Goal: Navigation & Orientation: Find specific page/section

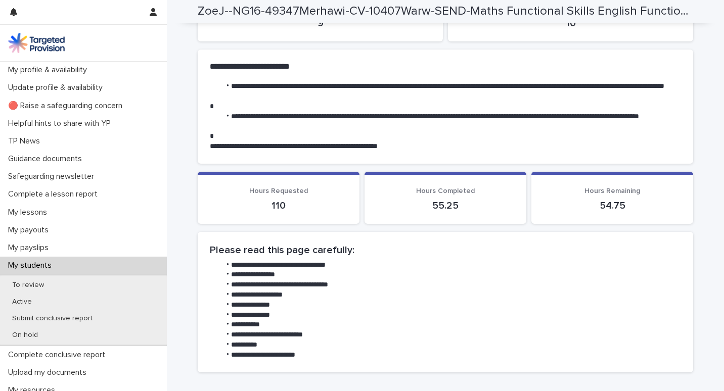
scroll to position [284, 0]
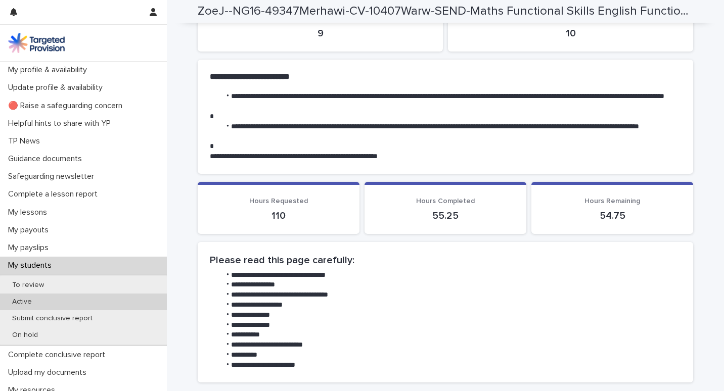
click at [27, 295] on div "Active" at bounding box center [83, 302] width 167 height 17
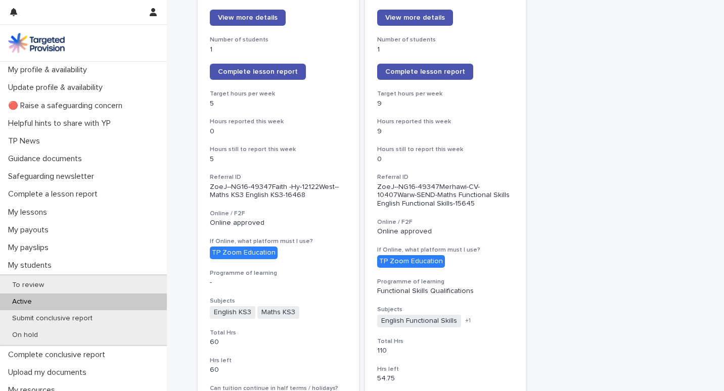
scroll to position [169, 0]
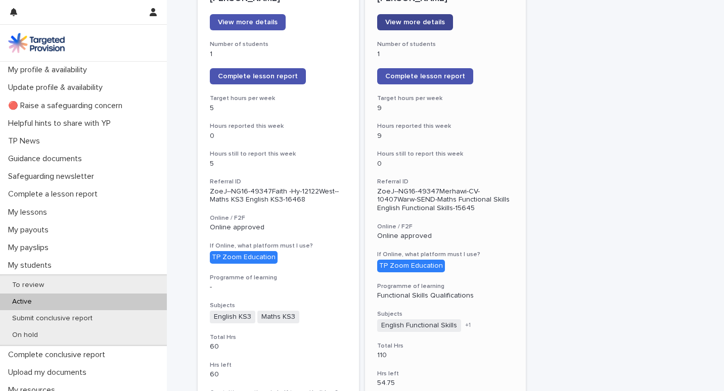
click at [419, 18] on link "View more details" at bounding box center [415, 22] width 76 height 16
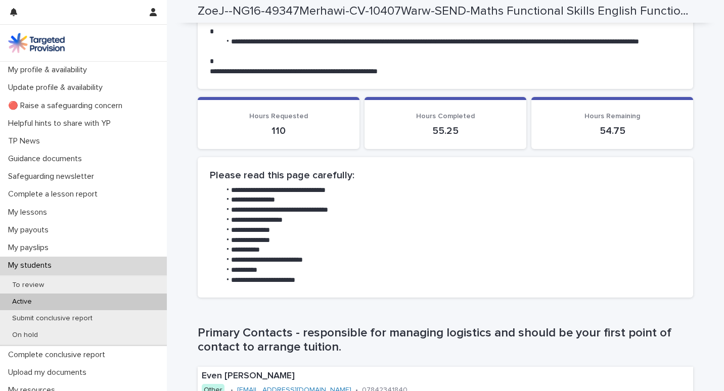
scroll to position [367, 0]
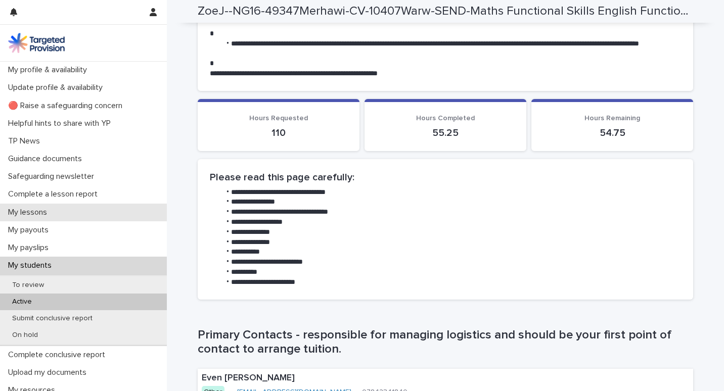
click at [44, 208] on p "My lessons" at bounding box center [29, 213] width 51 height 10
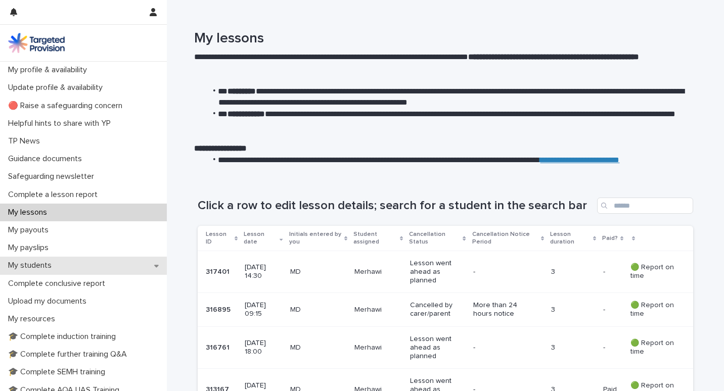
click at [34, 263] on p "My students" at bounding box center [32, 266] width 56 height 10
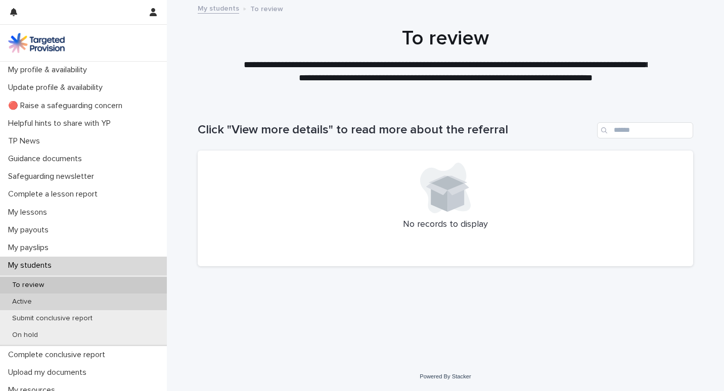
click at [38, 302] on p "Active" at bounding box center [22, 302] width 36 height 9
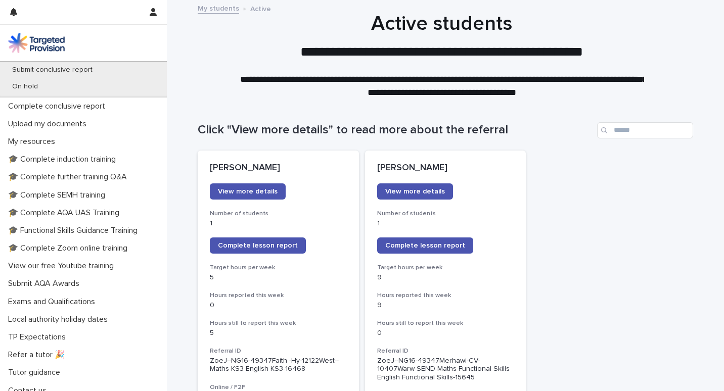
scroll to position [257, 0]
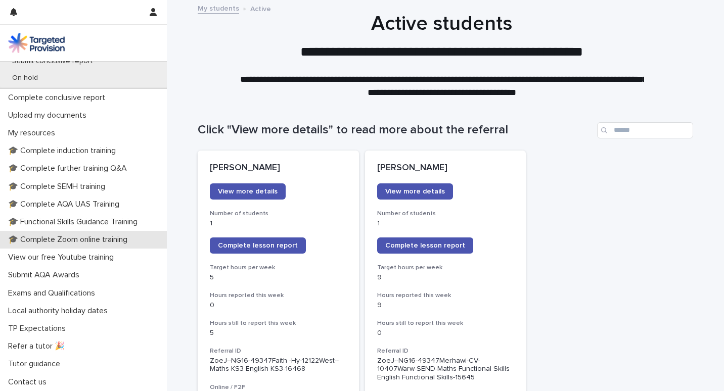
click at [107, 233] on div "🎓 Complete Zoom online training" at bounding box center [83, 240] width 167 height 18
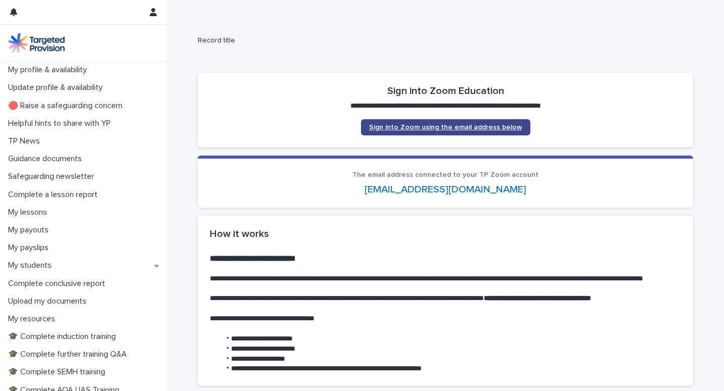
click at [449, 125] on span "Sign into Zoom using the email address below" at bounding box center [445, 127] width 153 height 7
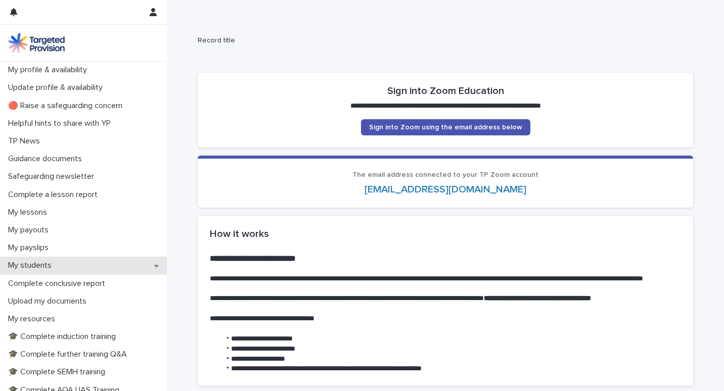
click at [37, 260] on div "My students" at bounding box center [83, 266] width 167 height 18
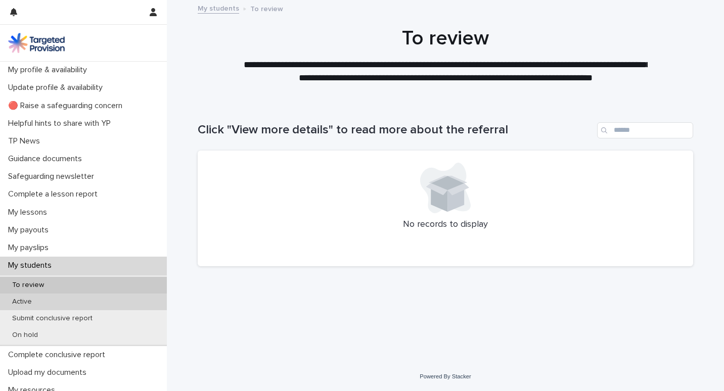
click at [35, 299] on p "Active" at bounding box center [22, 302] width 36 height 9
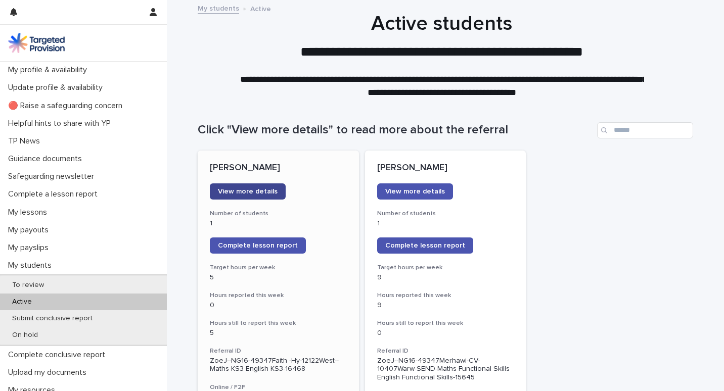
click at [243, 188] on span "View more details" at bounding box center [248, 191] width 60 height 7
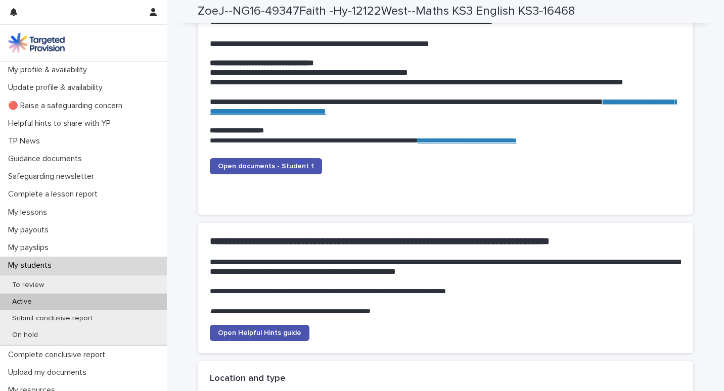
scroll to position [1019, 0]
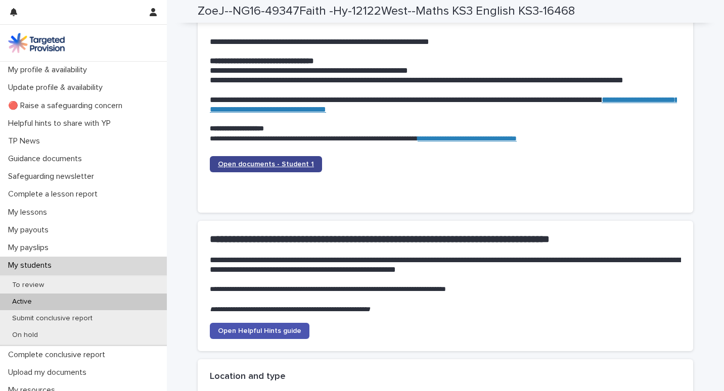
click at [270, 165] on span "Open documents - Student 1" at bounding box center [266, 164] width 96 height 7
